Goal: Use online tool/utility: Utilize a website feature to perform a specific function

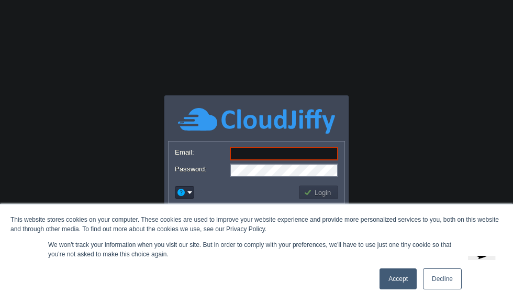
click at [398, 286] on link "Accept" at bounding box center [398, 278] width 37 height 21
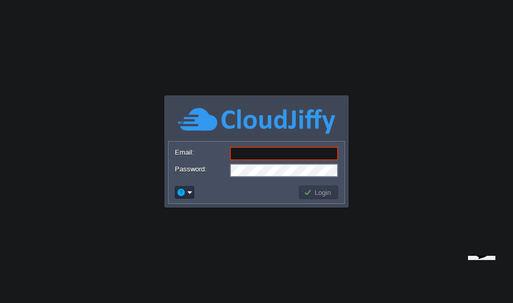
type input "[EMAIL_ADDRESS][DOMAIN_NAME]"
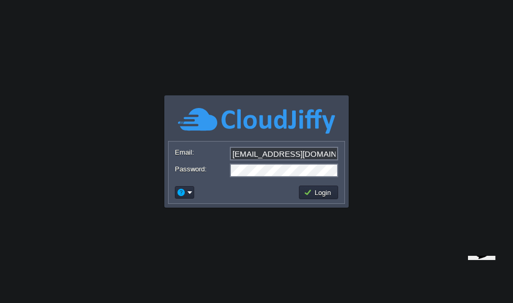
click at [329, 193] on button "Login" at bounding box center [319, 192] width 30 height 9
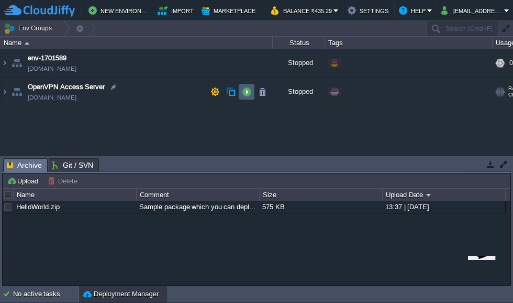
click at [248, 94] on button "button" at bounding box center [246, 91] width 9 height 9
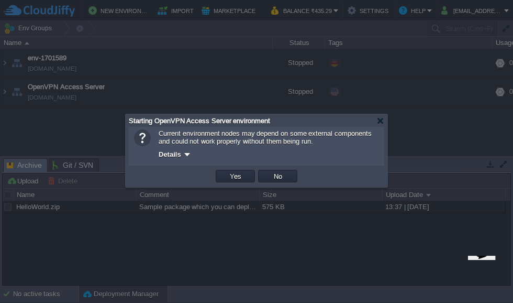
click at [386, 118] on div "Starting OpenVPN Access Server environment" at bounding box center [258, 120] width 259 height 13
click at [380, 121] on div at bounding box center [381, 121] width 8 height 8
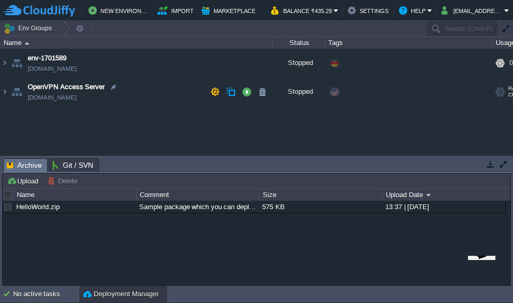
click at [250, 89] on button "button" at bounding box center [246, 91] width 9 height 9
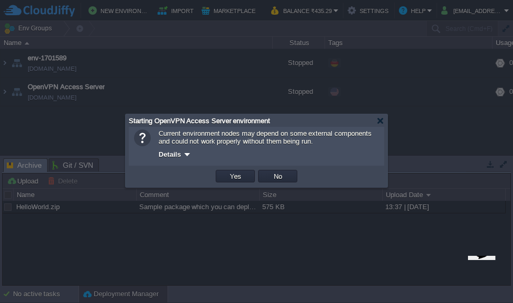
click at [237, 179] on button "Yes" at bounding box center [236, 175] width 18 height 9
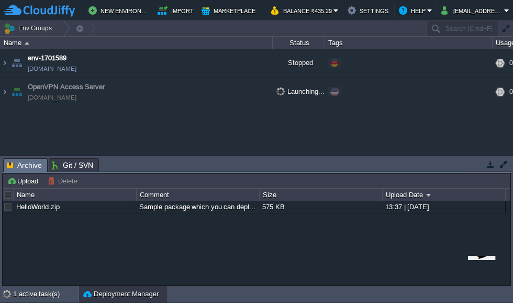
click at [8, 93] on img at bounding box center [5, 92] width 8 height 28
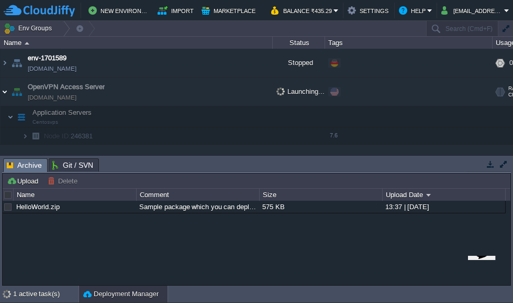
click at [31, 136] on img at bounding box center [35, 136] width 15 height 16
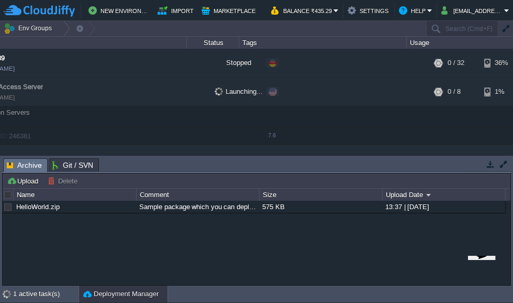
scroll to position [0, 92]
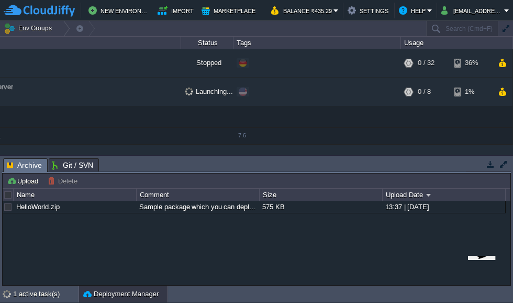
click at [505, 89] on button "button" at bounding box center [502, 91] width 9 height 9
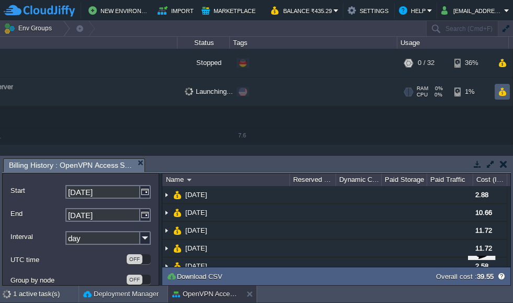
scroll to position [0, 0]
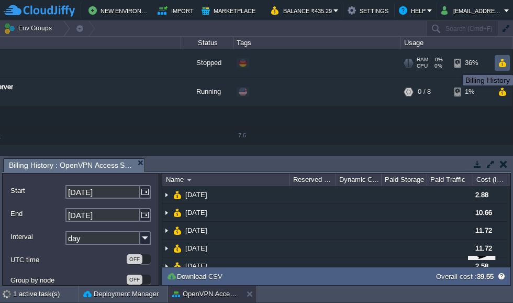
click at [501, 64] on button "button" at bounding box center [502, 62] width 9 height 9
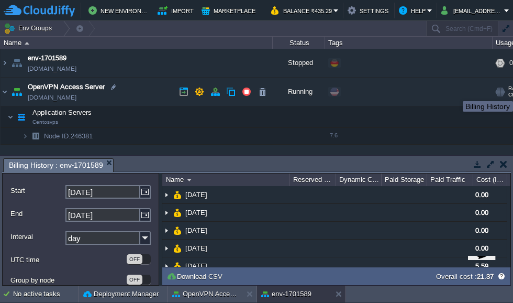
click at [27, 135] on img at bounding box center [25, 136] width 6 height 16
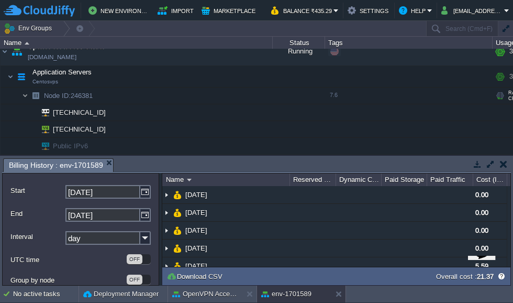
scroll to position [40, 0]
